Goal: Transaction & Acquisition: Book appointment/travel/reservation

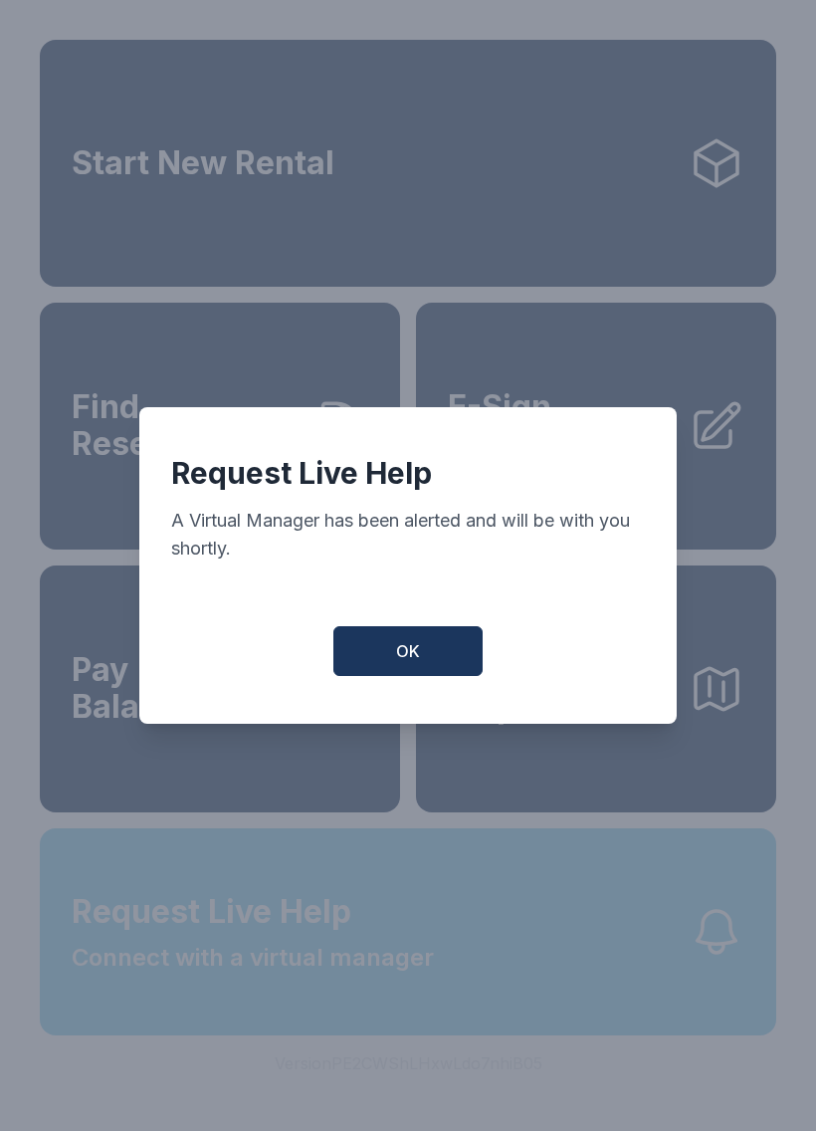
scroll to position [24, 0]
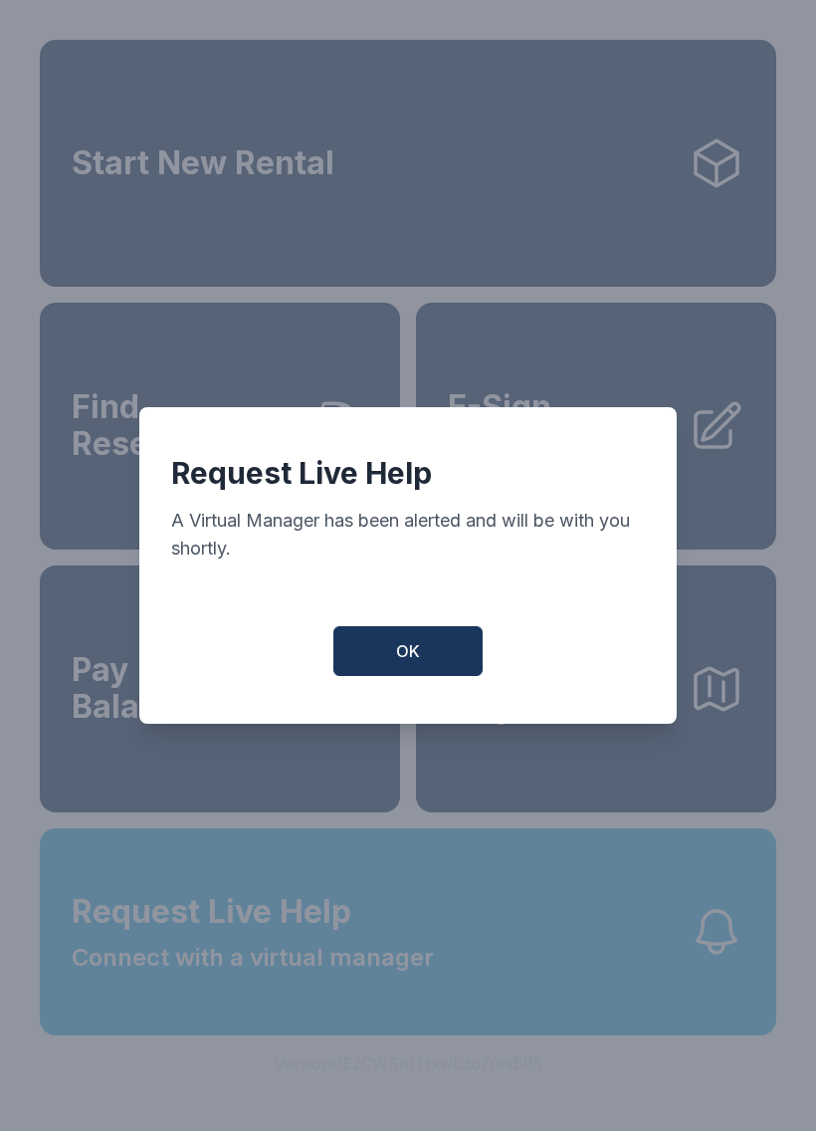
click at [408, 649] on span "OK" at bounding box center [408, 651] width 24 height 24
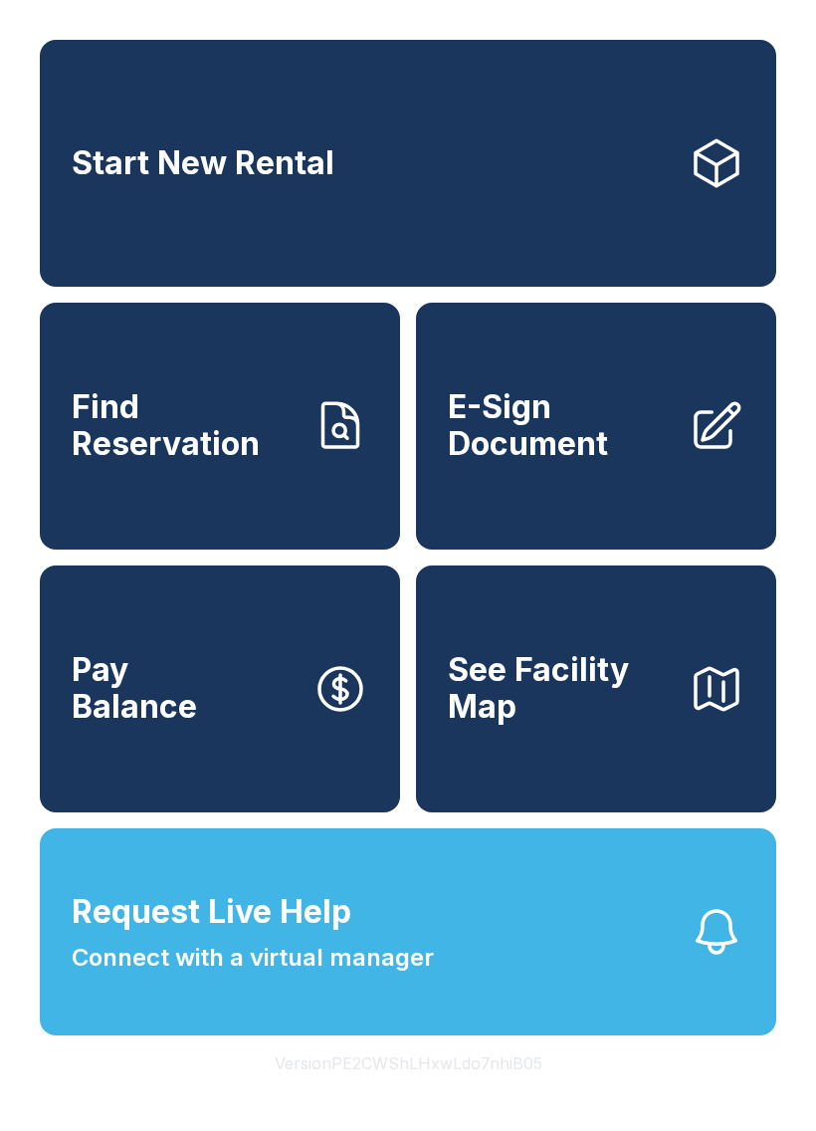
click at [601, 685] on span "See Facility Map" at bounding box center [560, 688] width 225 height 73
click at [457, 156] on link "Start New Rental" at bounding box center [408, 163] width 737 height 247
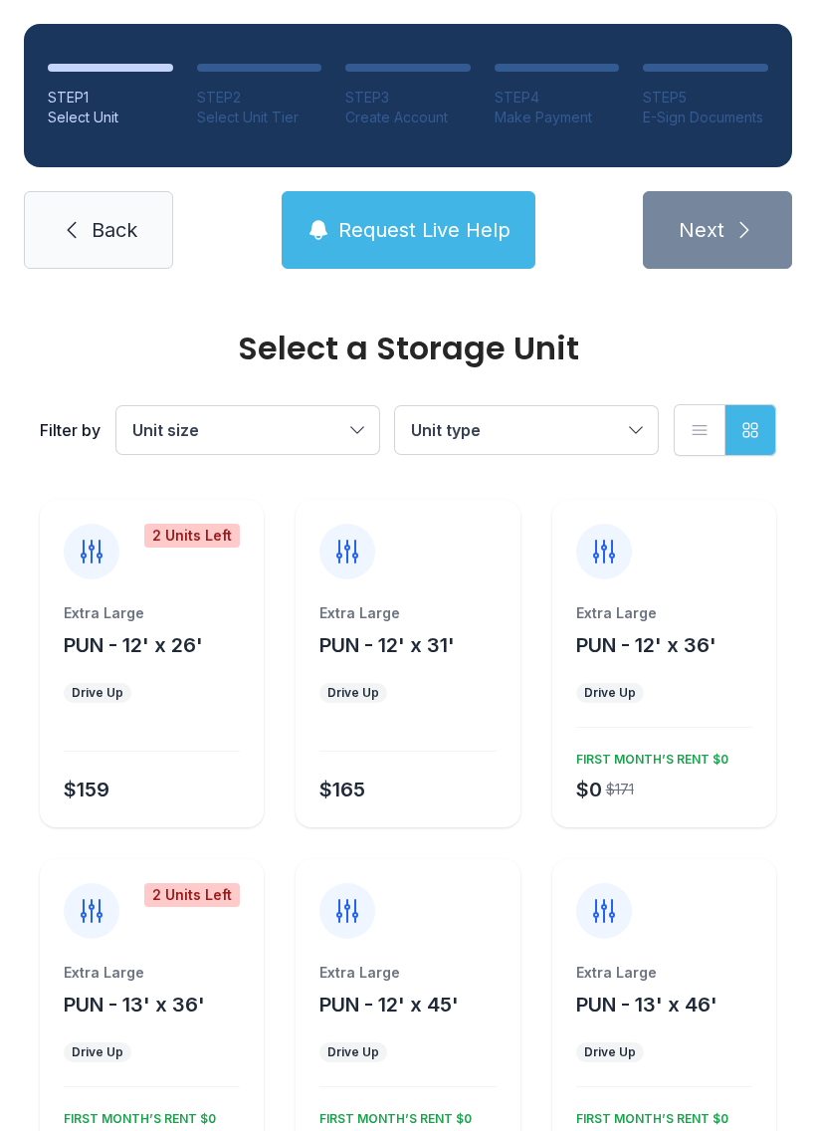
click at [361, 423] on button "Unit size" at bounding box center [247, 430] width 263 height 48
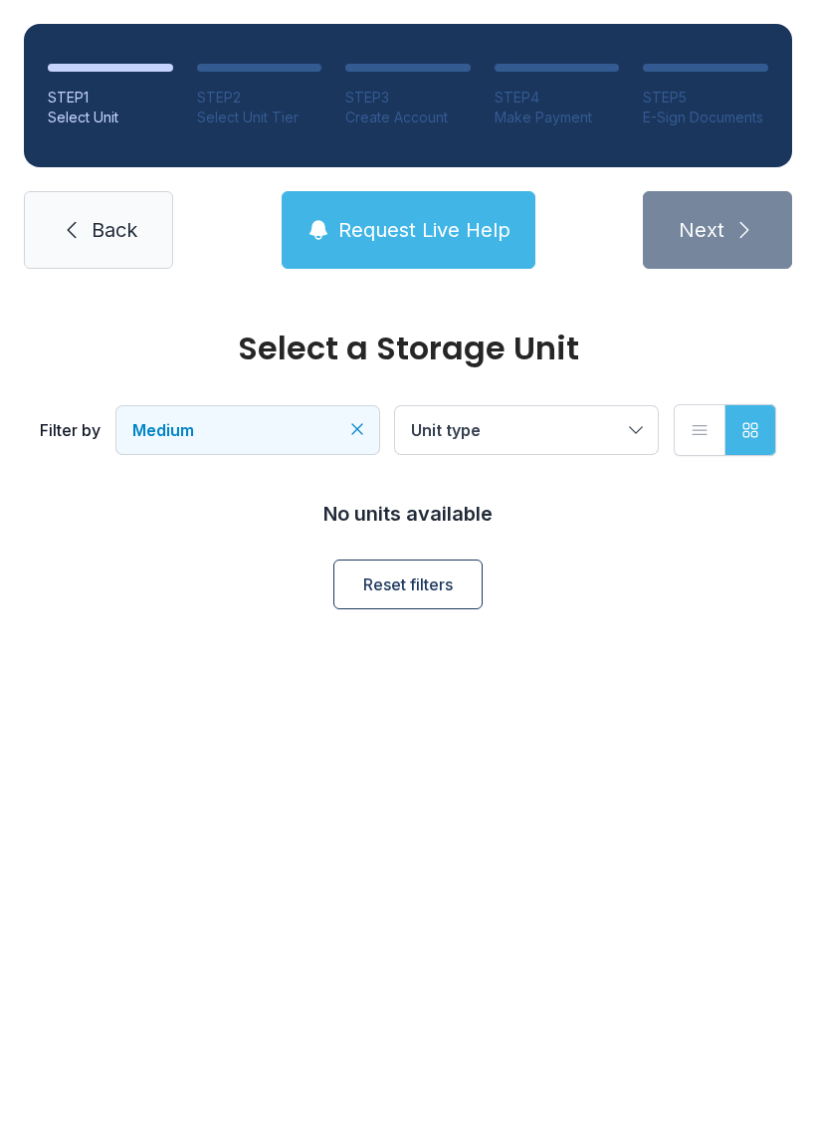
click at [634, 426] on button "Unit type" at bounding box center [526, 430] width 263 height 48
click at [364, 441] on button "Medium" at bounding box center [247, 430] width 263 height 48
click at [88, 208] on link "Back" at bounding box center [98, 230] width 149 height 78
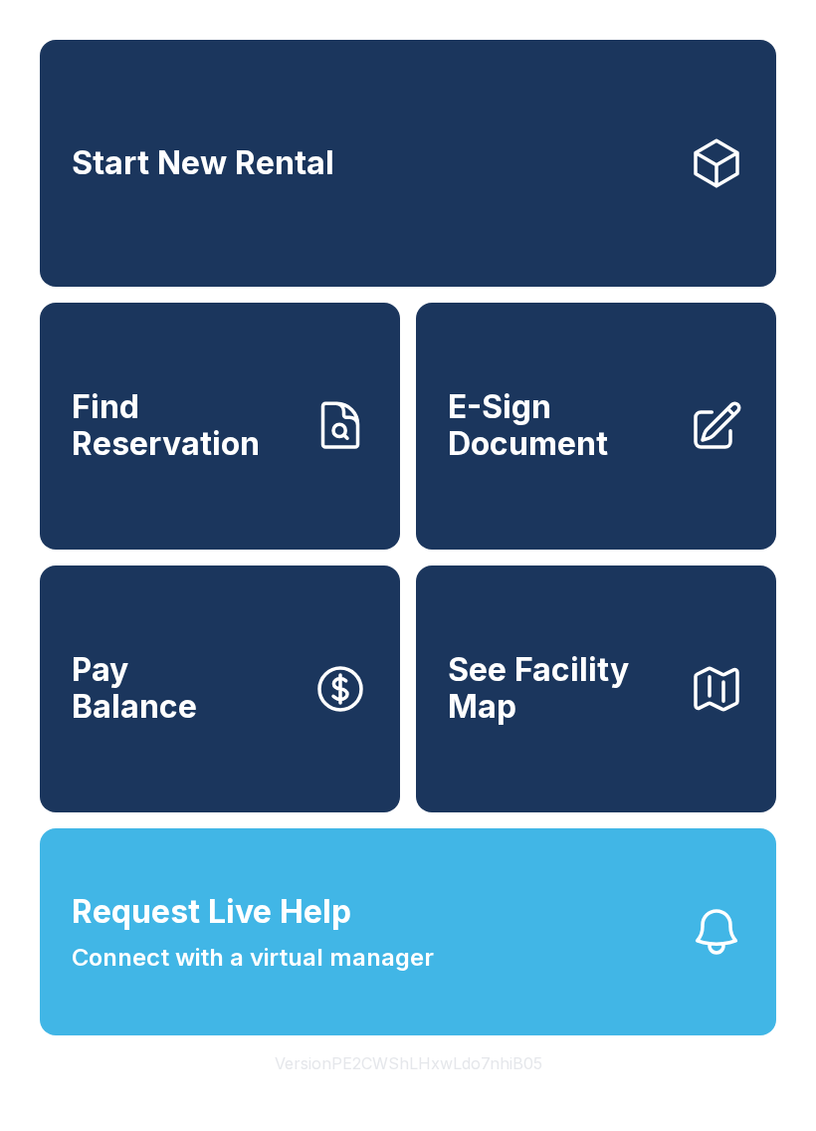
click at [591, 680] on button "See Facility Map" at bounding box center [596, 688] width 360 height 247
click at [521, 974] on button "Request Live Help Connect with a virtual manager" at bounding box center [408, 931] width 737 height 207
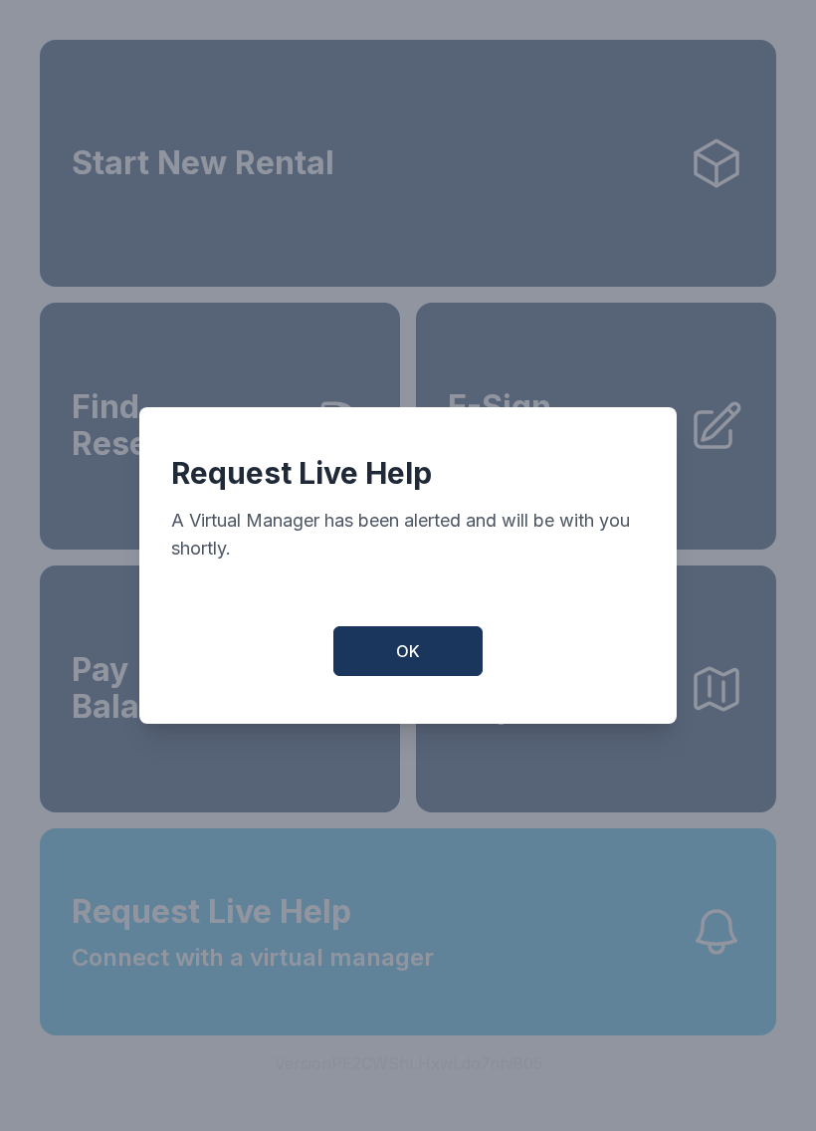
click at [407, 660] on span "OK" at bounding box center [408, 651] width 24 height 24
